Goal: Information Seeking & Learning: Learn about a topic

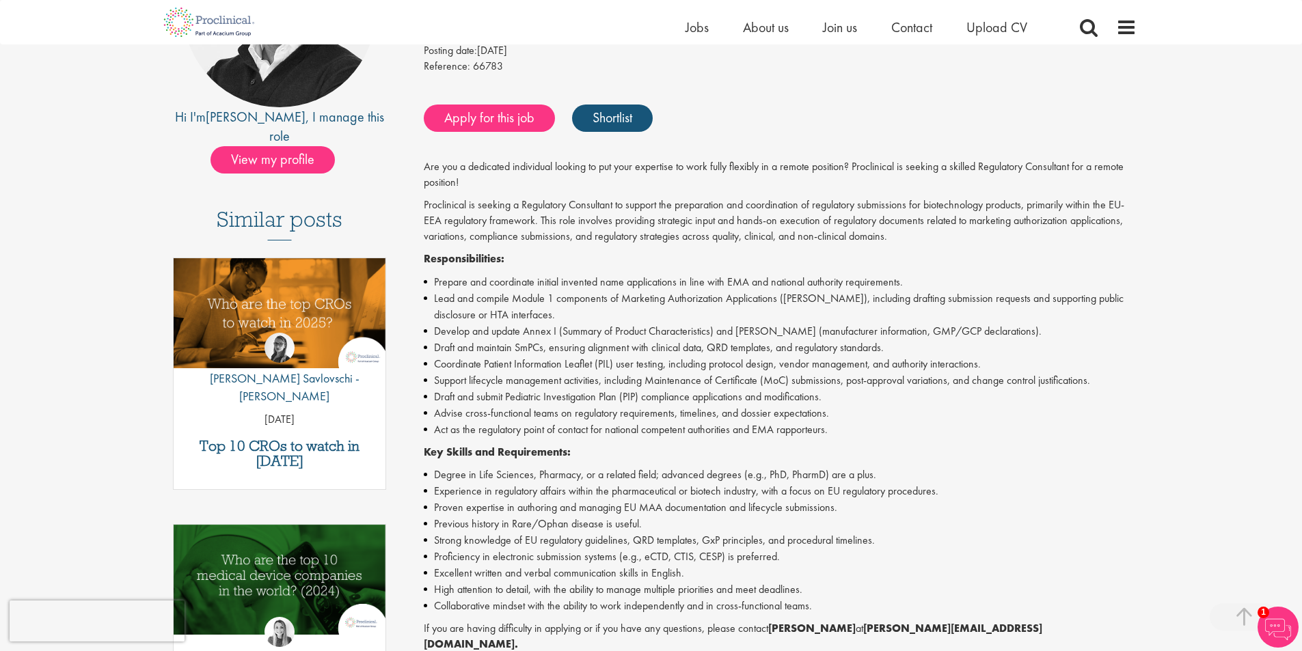
scroll to position [342, 0]
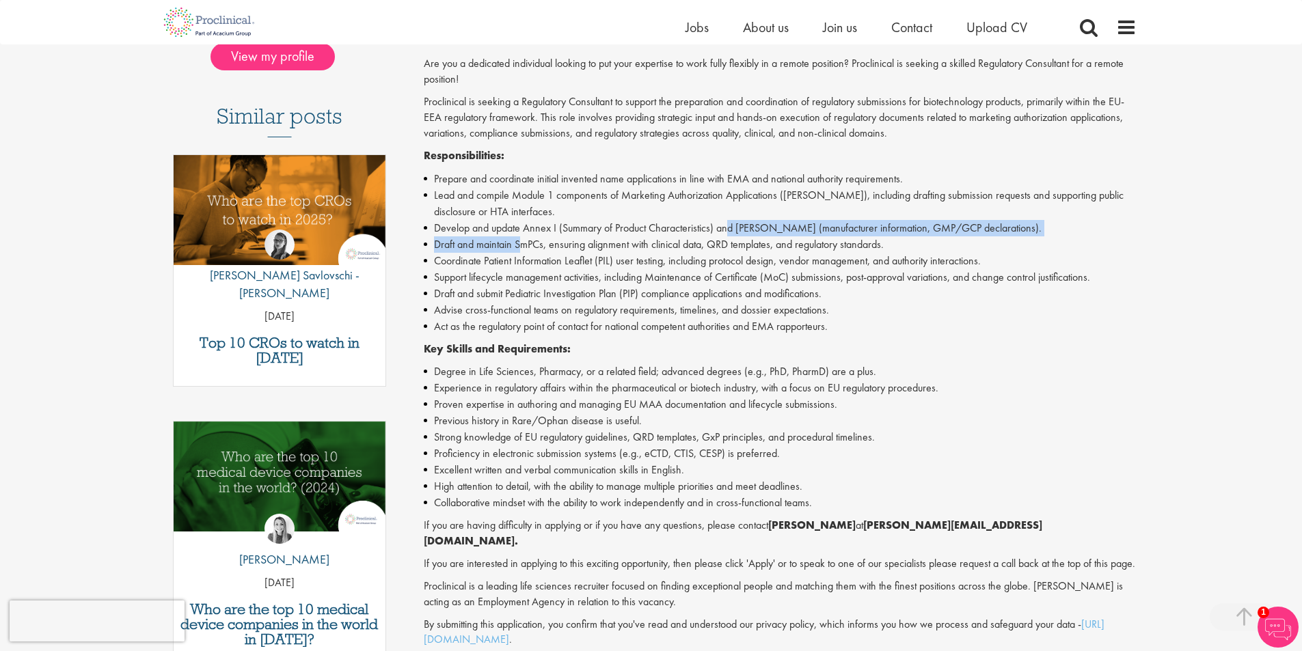
drag, startPoint x: 521, startPoint y: 240, endPoint x: 731, endPoint y: 233, distance: 209.9
click at [731, 233] on ul "Prepare and coordinate initial invented name applications in line with EMA and …" at bounding box center [780, 253] width 713 height 164
click at [731, 233] on li "Develop and update Annex I (Summary of Product Characteristics) and [PERSON_NAM…" at bounding box center [780, 228] width 713 height 16
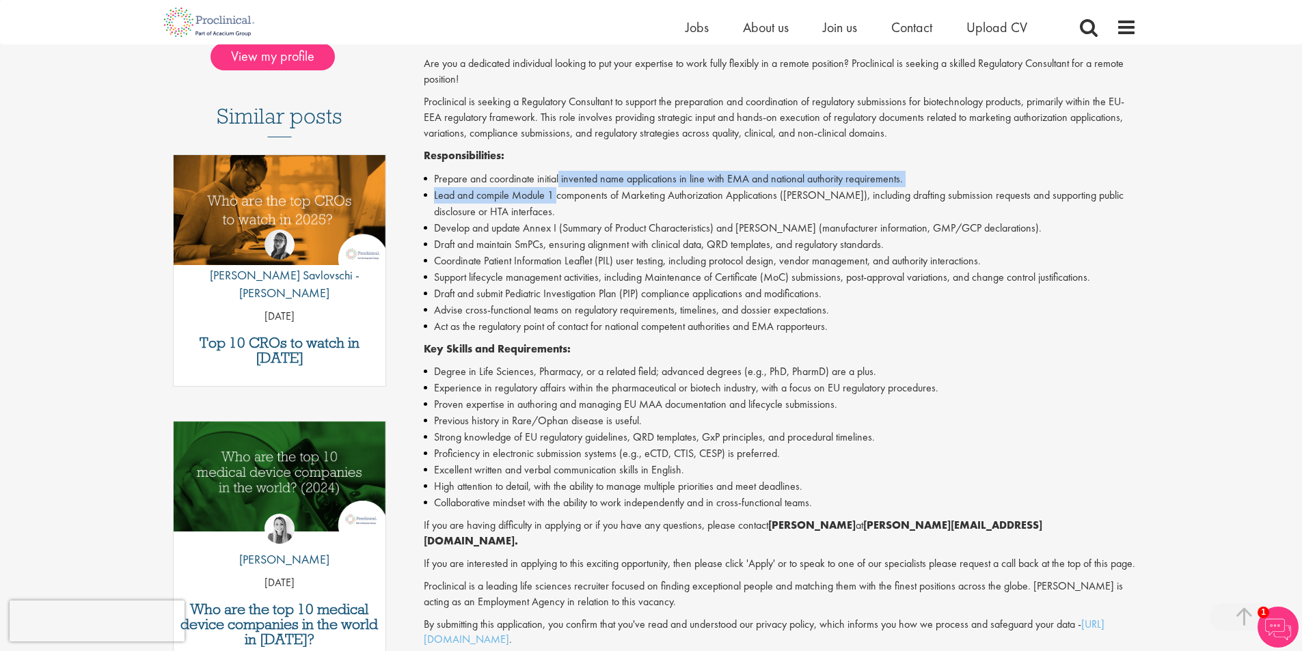
drag, startPoint x: 560, startPoint y: 185, endPoint x: 558, endPoint y: 196, distance: 11.7
click at [558, 196] on ul "Prepare and coordinate initial invented name applications in line with EMA and …" at bounding box center [780, 253] width 713 height 164
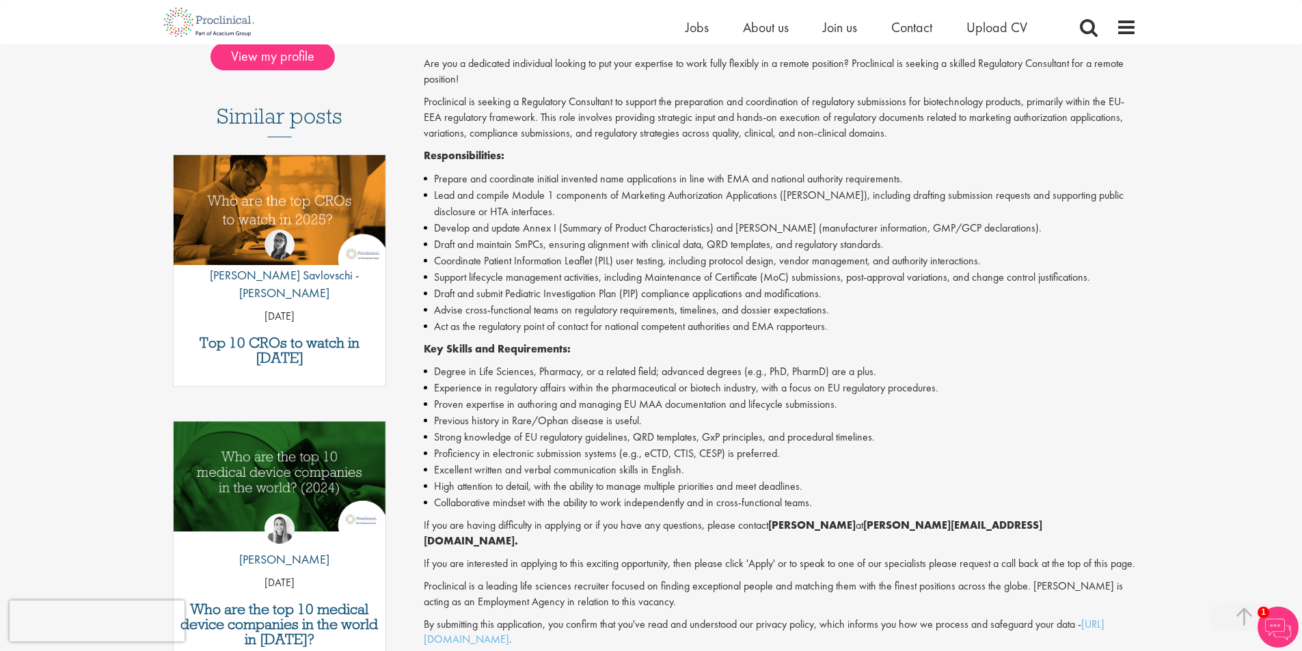
click at [539, 342] on strong "Key Skills and Requirements:" at bounding box center [497, 349] width 147 height 14
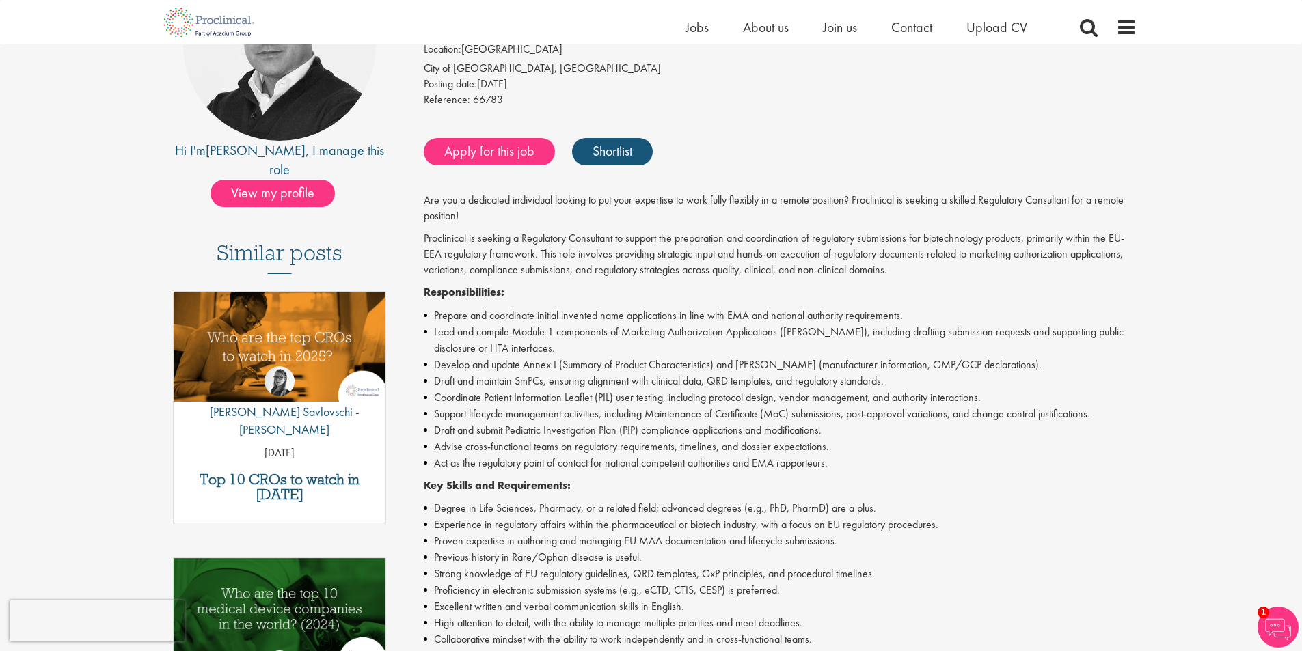
scroll to position [185, 0]
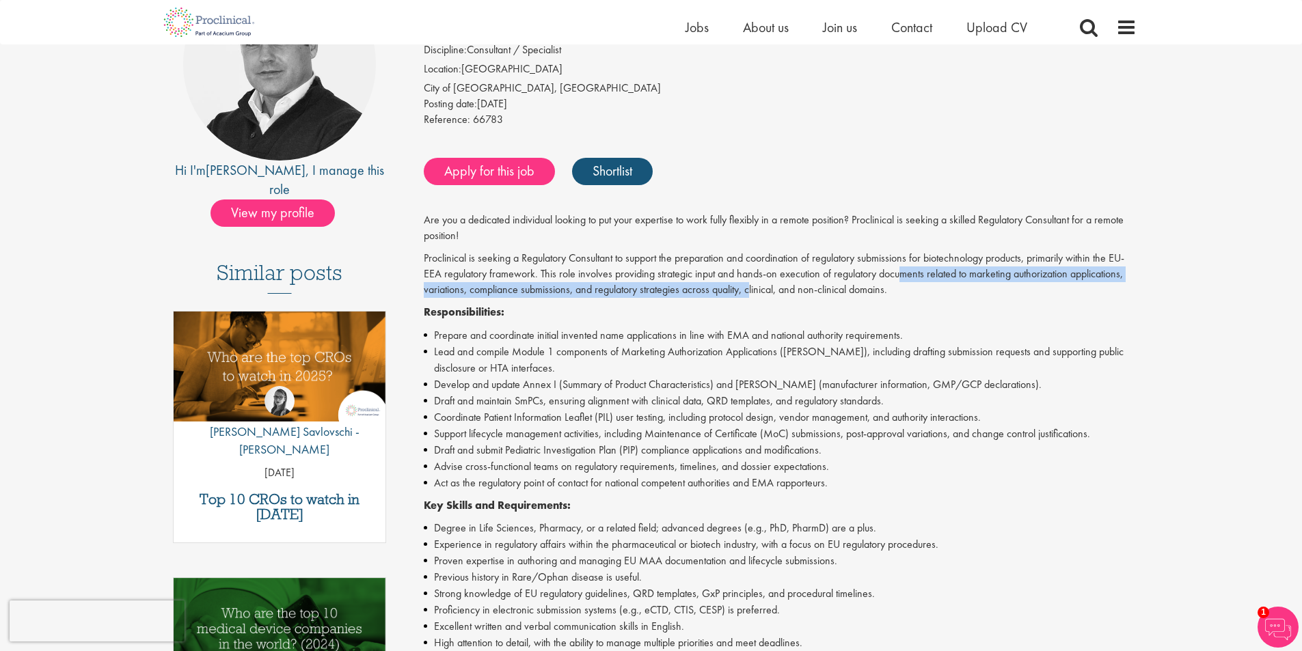
drag, startPoint x: 904, startPoint y: 277, endPoint x: 752, endPoint y: 294, distance: 153.3
click at [752, 294] on p "Proclinical is seeking a Regulatory Consultant to support the preparation and c…" at bounding box center [780, 274] width 713 height 47
click at [751, 295] on p "Proclinical is seeking a Regulatory Consultant to support the preparation and c…" at bounding box center [780, 274] width 713 height 47
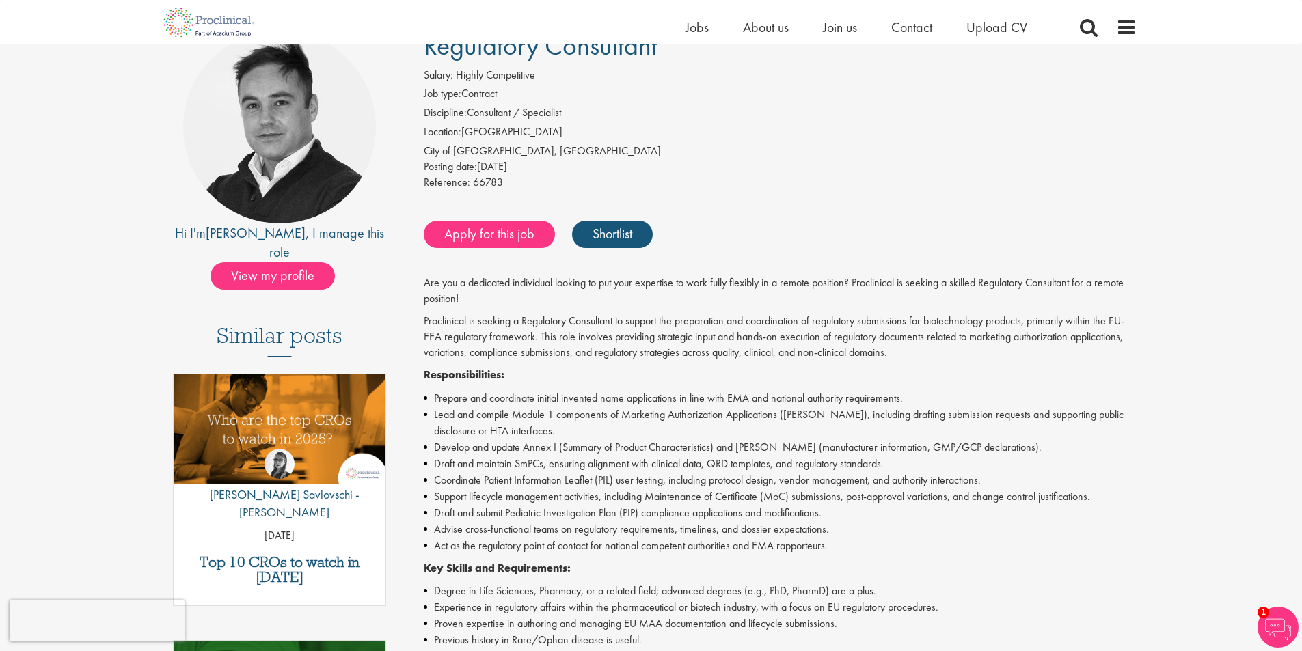
scroll to position [117, 0]
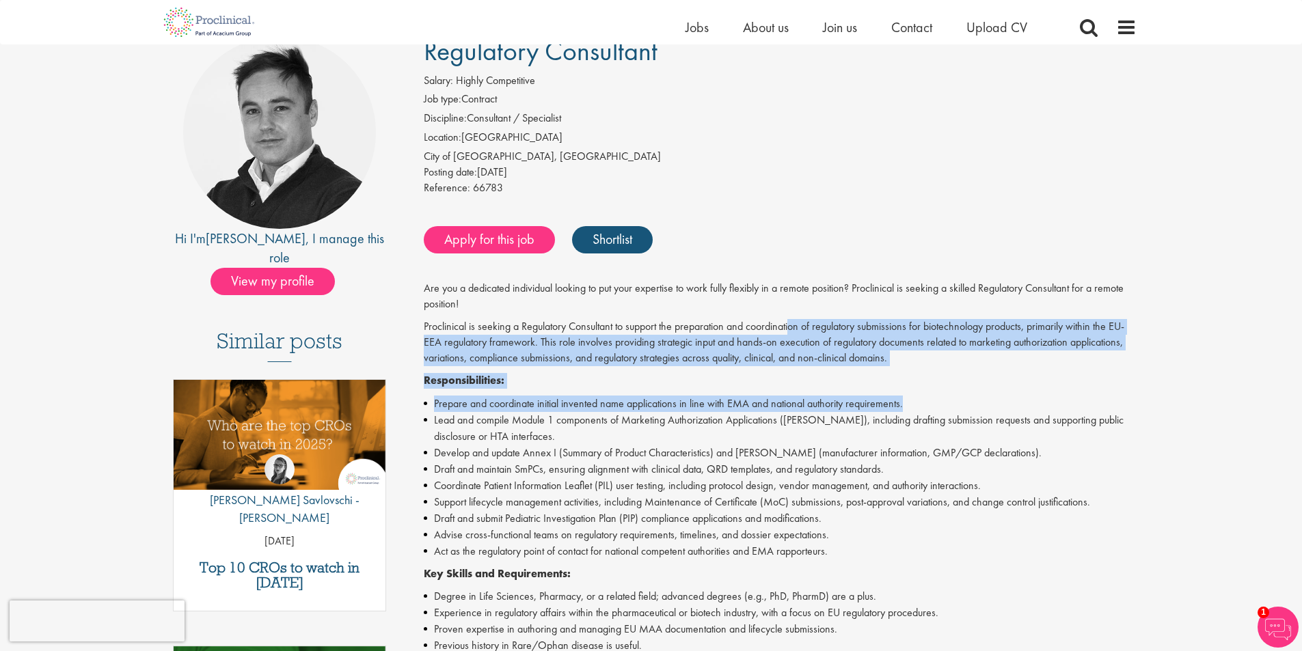
drag, startPoint x: 793, startPoint y: 322, endPoint x: 938, endPoint y: 411, distance: 169.9
click at [938, 411] on div "Are you a dedicated individual looking to put your expertise to work fully flex…" at bounding box center [780, 577] width 713 height 592
click at [938, 411] on li "Prepare and coordinate initial invented name applications in line with EMA and …" at bounding box center [780, 404] width 713 height 16
click at [664, 404] on li "Prepare and coordinate initial invented name applications in line with EMA and …" at bounding box center [780, 404] width 713 height 16
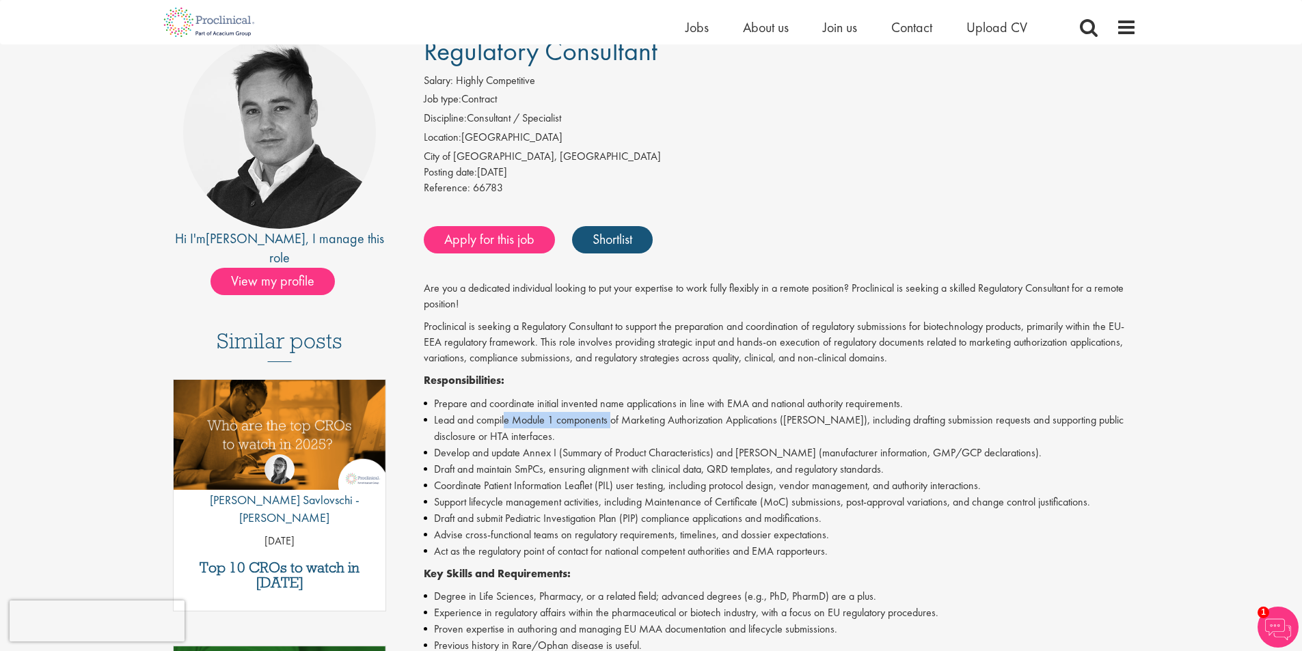
drag, startPoint x: 505, startPoint y: 411, endPoint x: 614, endPoint y: 412, distance: 108.7
click at [614, 412] on li "Lead and compile Module 1 components of Marketing Authorization Applications ([…" at bounding box center [780, 428] width 713 height 33
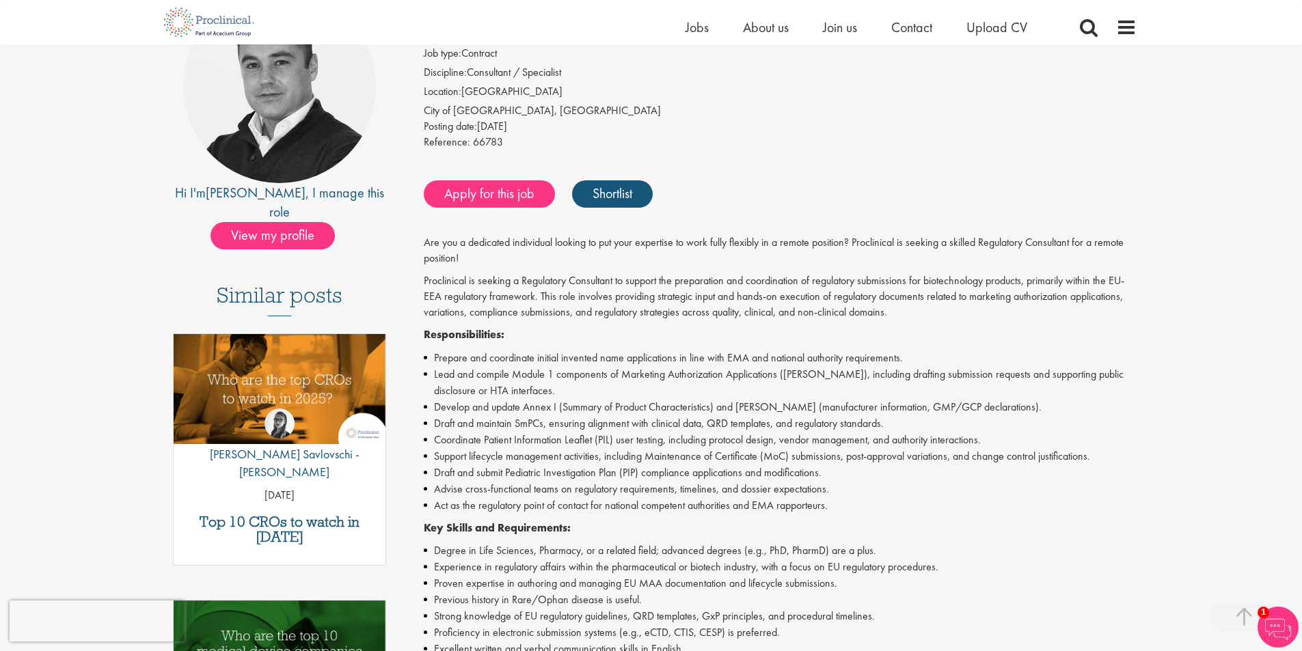
scroll to position [254, 0]
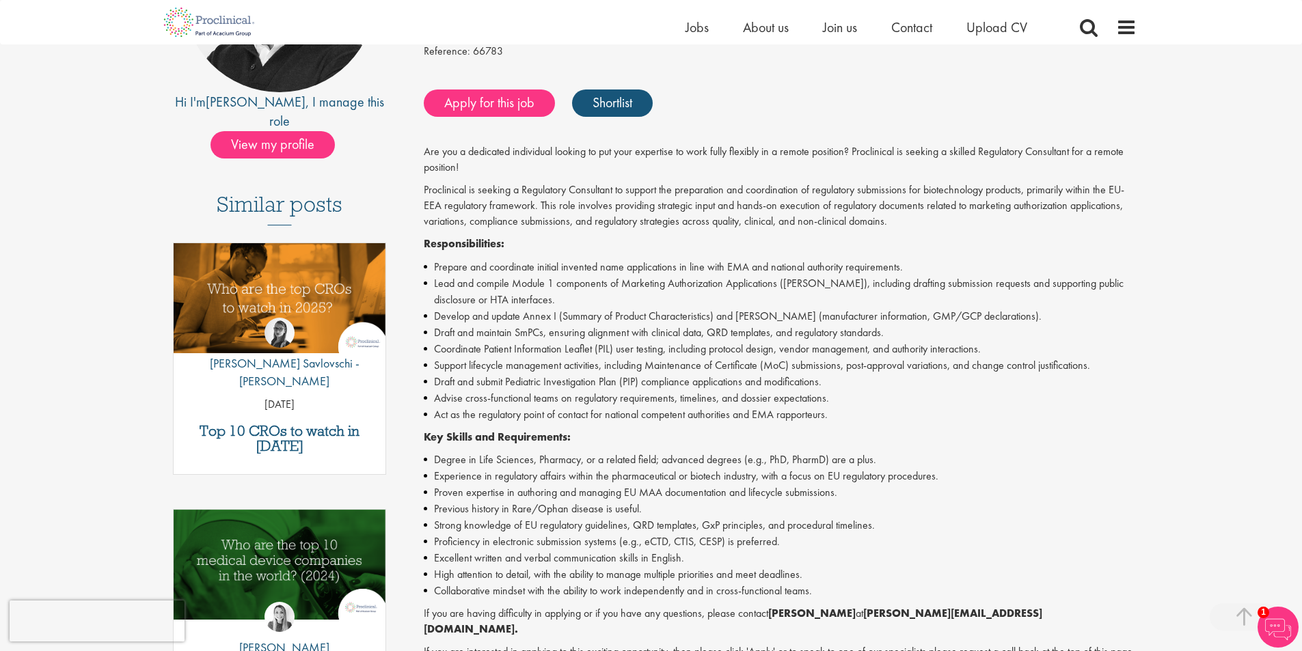
click at [546, 323] on li "Develop and update Annex I (Summary of Product Characteristics) and [PERSON_NAM…" at bounding box center [780, 316] width 713 height 16
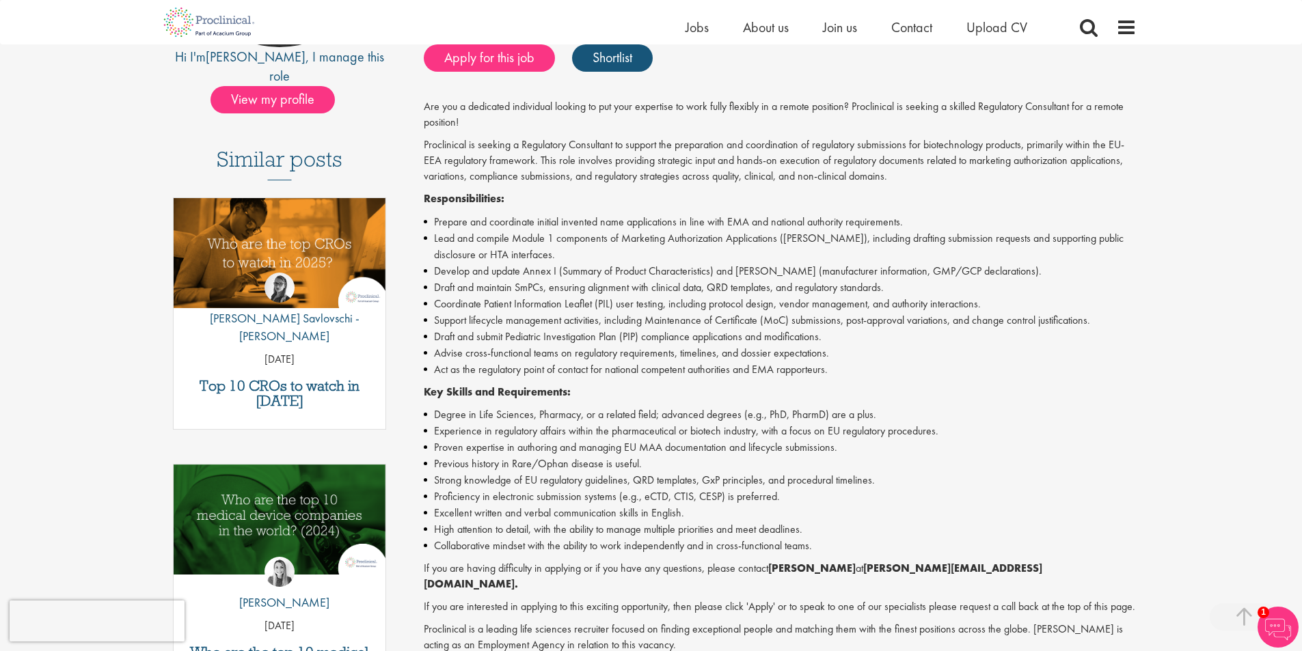
scroll to position [322, 0]
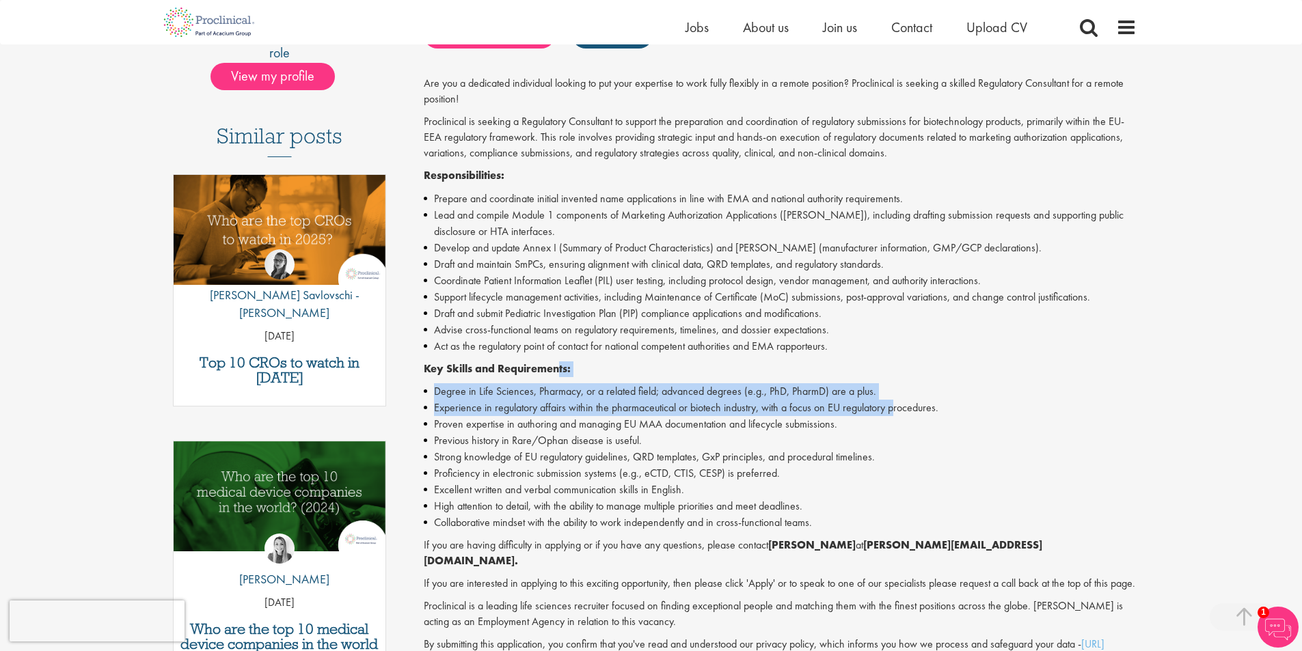
drag, startPoint x: 557, startPoint y: 365, endPoint x: 897, endPoint y: 408, distance: 343.0
click at [897, 408] on div "Are you a dedicated individual looking to put your expertise to work fully flex…" at bounding box center [780, 372] width 713 height 592
click at [473, 406] on li "Experience in regulatory affairs within the pharmaceutical or biotech industry,…" at bounding box center [780, 408] width 713 height 16
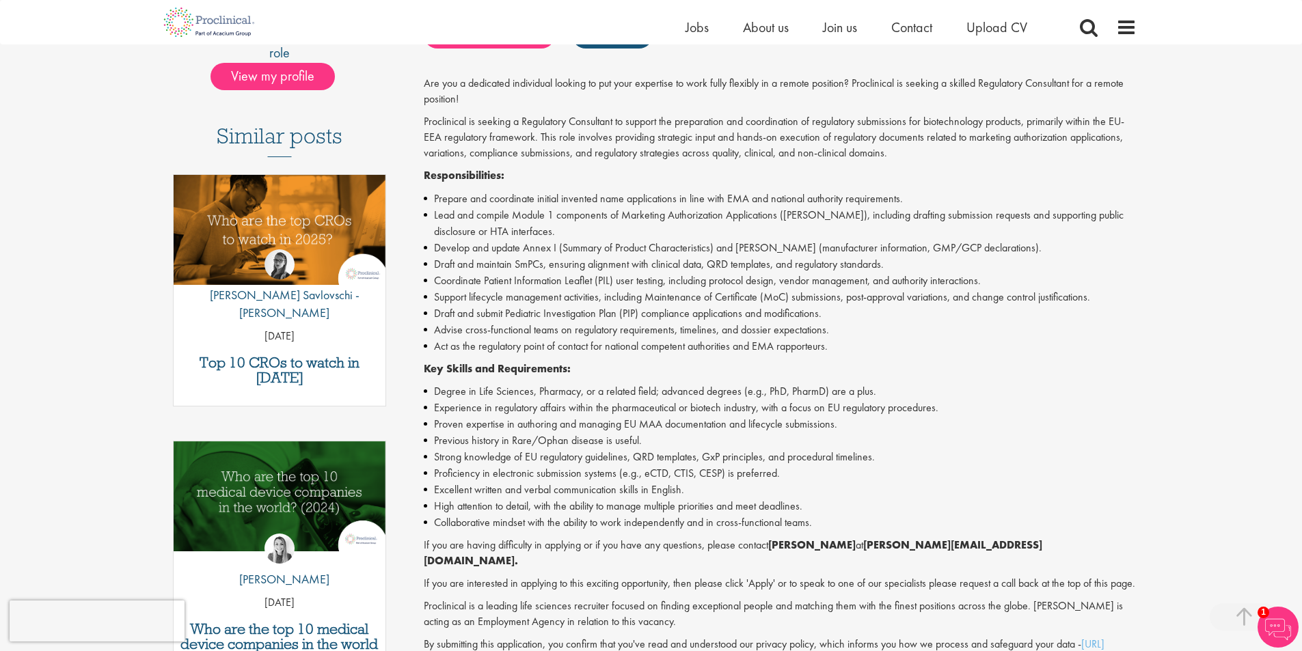
click at [492, 426] on li "Proven expertise in authoring and managing EU MAA documentation and lifecycle s…" at bounding box center [780, 424] width 713 height 16
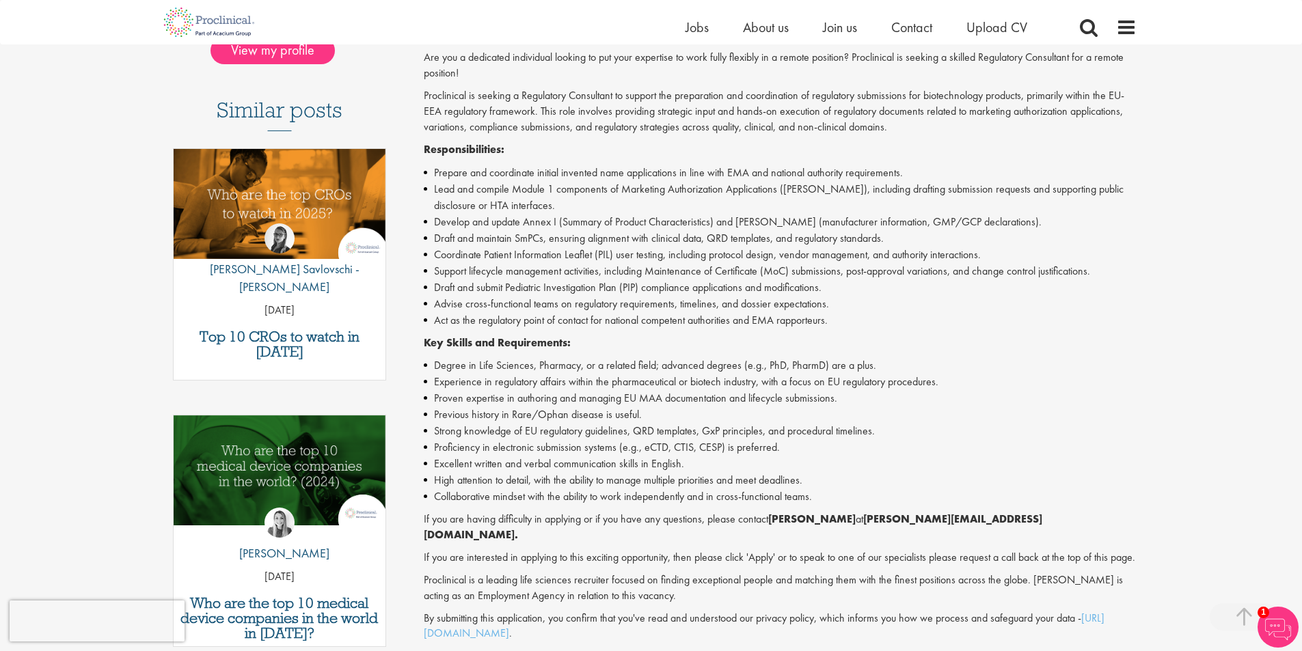
scroll to position [390, 0]
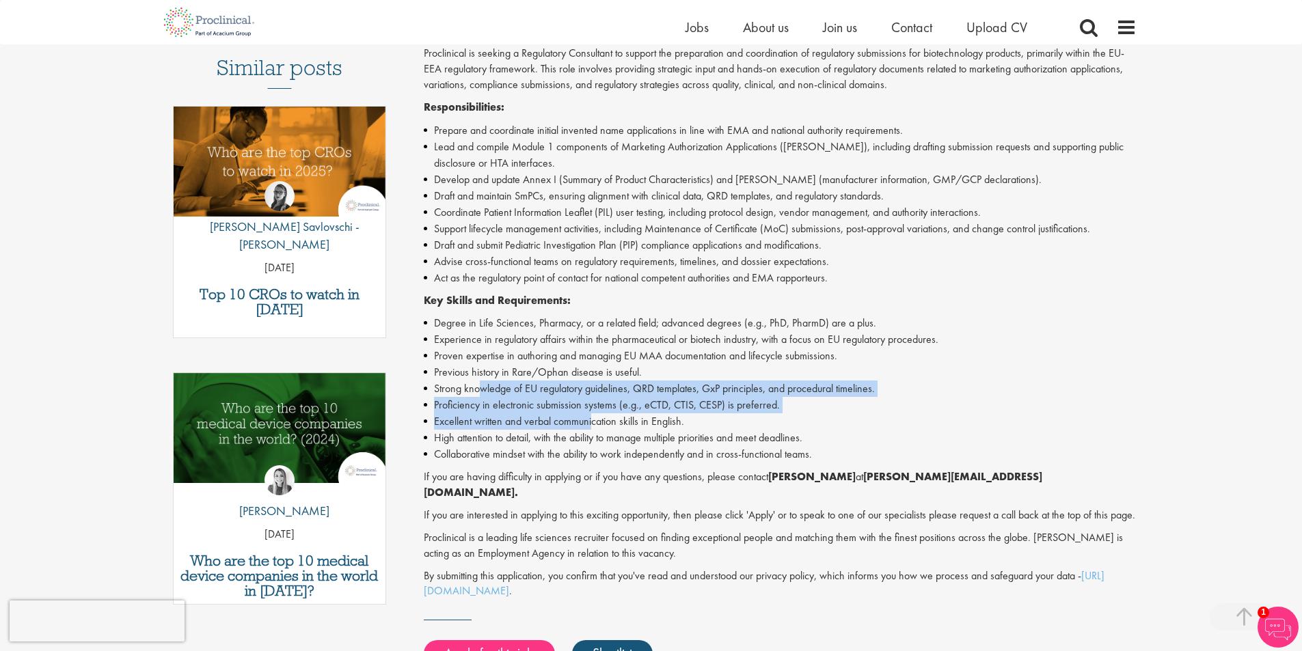
drag, startPoint x: 482, startPoint y: 381, endPoint x: 590, endPoint y: 426, distance: 117.0
click at [590, 426] on ul "Degree in Life Sciences, Pharmacy, or a related field; advanced degrees (e.g., …" at bounding box center [780, 389] width 713 height 148
click at [590, 426] on li "Excellent written and verbal communication skills in English." at bounding box center [780, 421] width 713 height 16
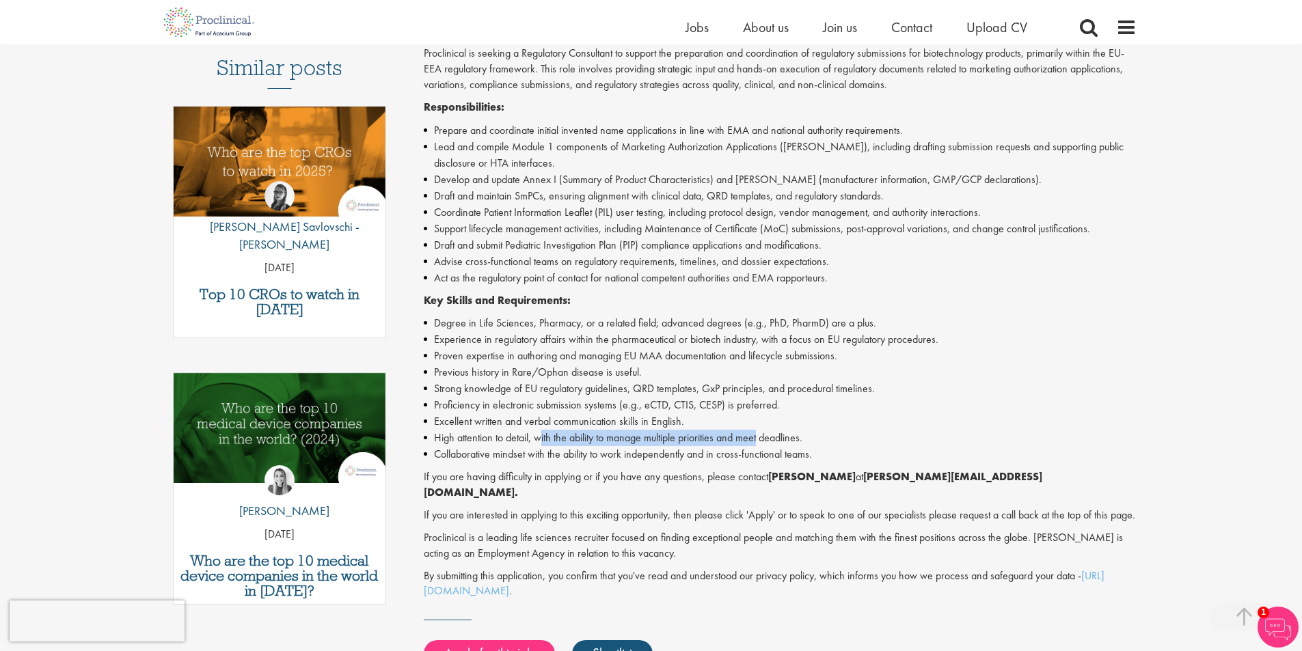
drag, startPoint x: 544, startPoint y: 433, endPoint x: 761, endPoint y: 442, distance: 217.5
click at [761, 442] on li "High attention to detail, with the ability to manage multiple priorities and me…" at bounding box center [780, 438] width 713 height 16
click at [659, 452] on li "Collaborative mindset with the ability to work independently and in cross-funct…" at bounding box center [780, 454] width 713 height 16
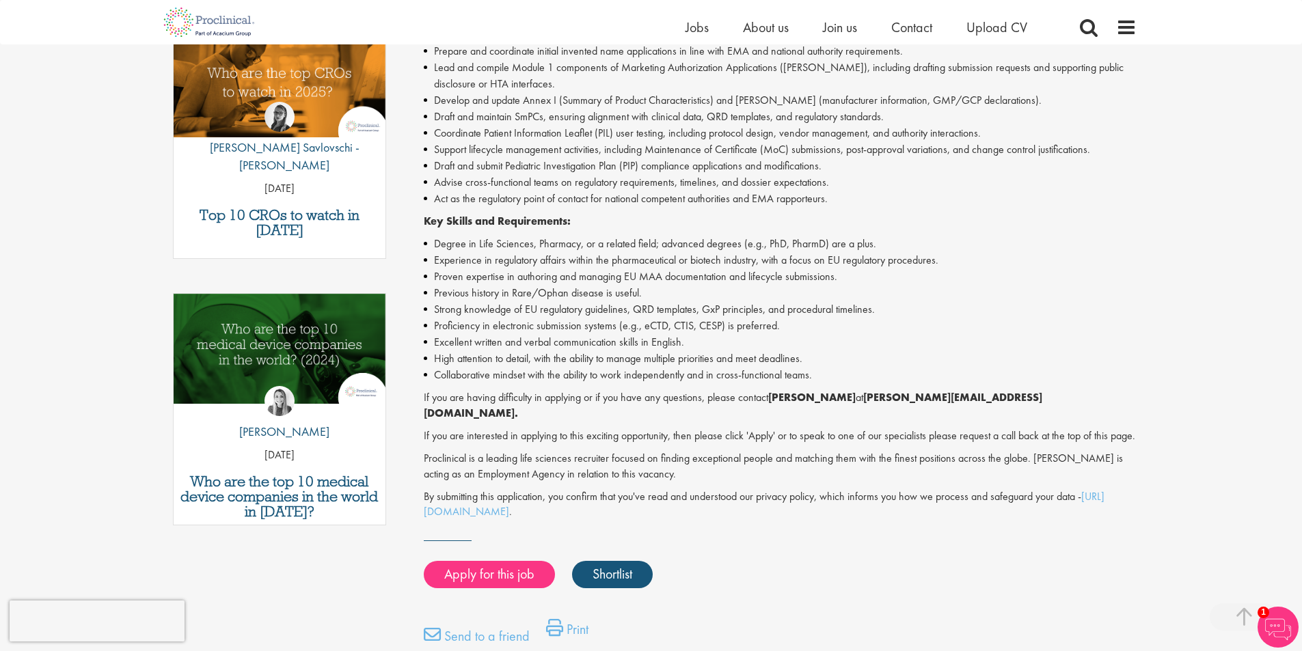
scroll to position [732, 0]
